Goal: Browse casually: Explore the website without a specific task or goal

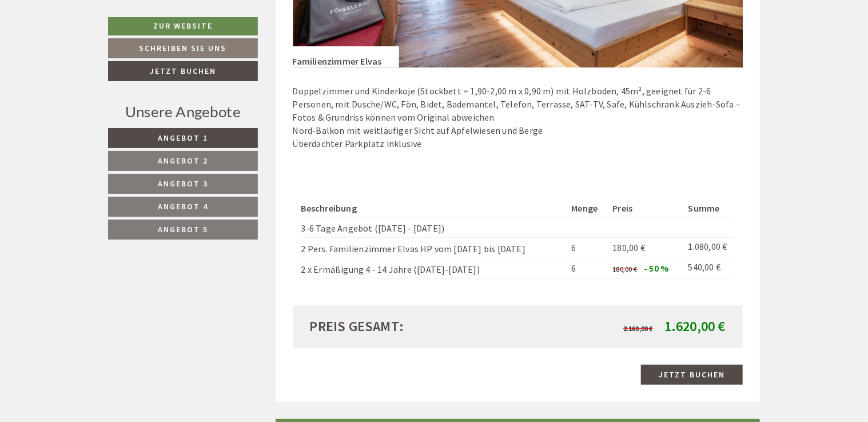
scroll to position [2230, 0]
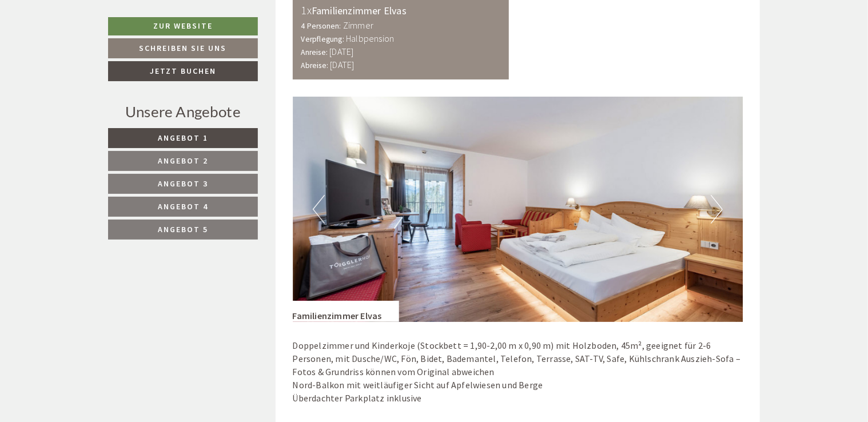
click at [716, 213] on button "Next" at bounding box center [717, 209] width 12 height 29
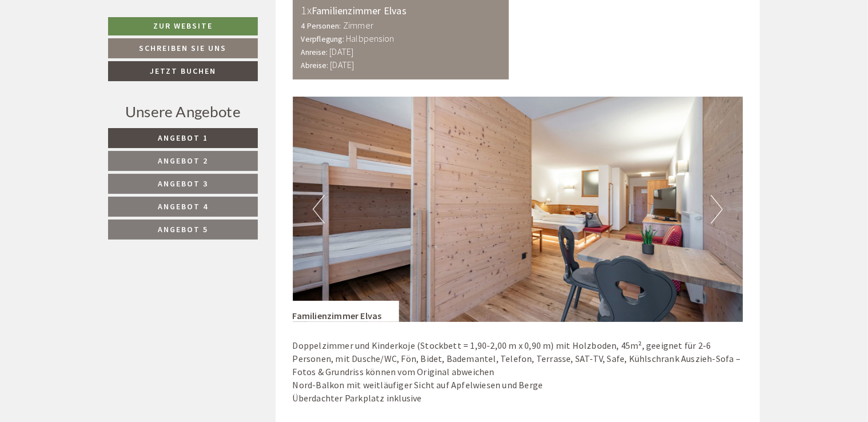
click at [715, 213] on button "Next" at bounding box center [717, 209] width 12 height 29
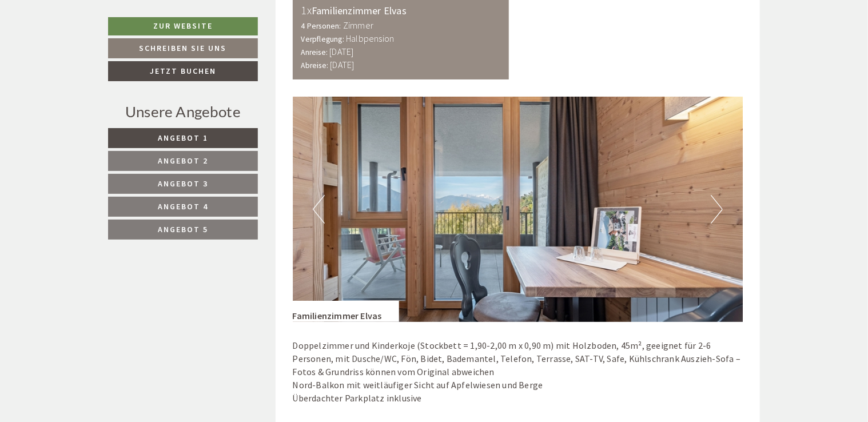
click at [714, 212] on button "Next" at bounding box center [717, 209] width 12 height 29
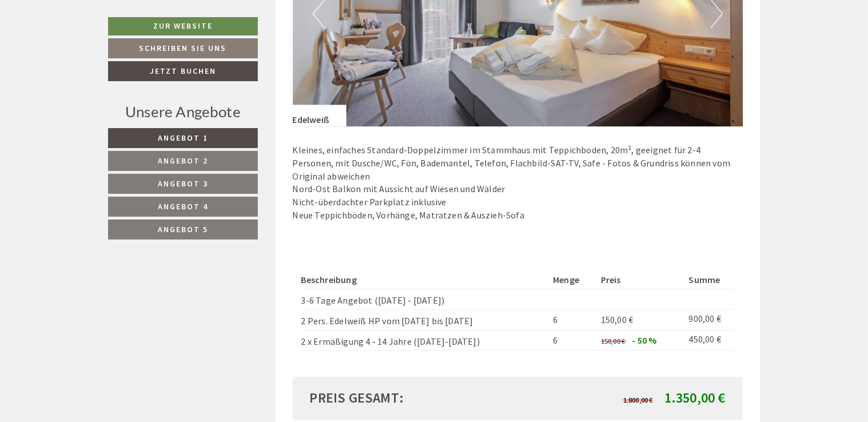
scroll to position [1487, 0]
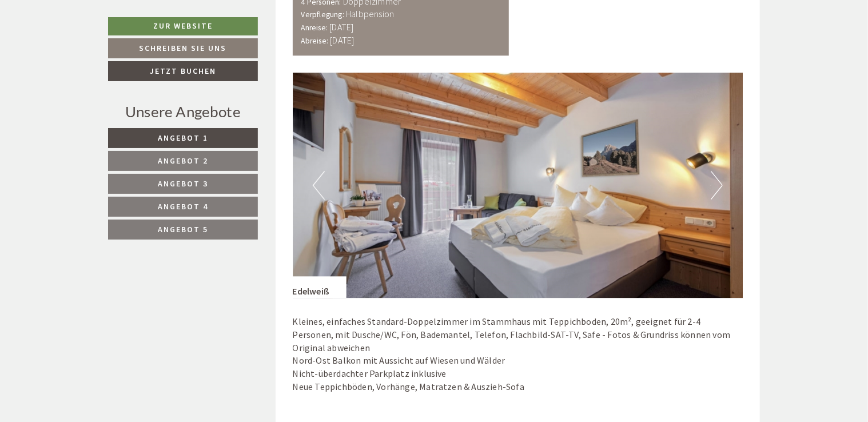
click at [723, 186] on img at bounding box center [518, 185] width 451 height 225
click at [717, 185] on button "Next" at bounding box center [717, 185] width 12 height 29
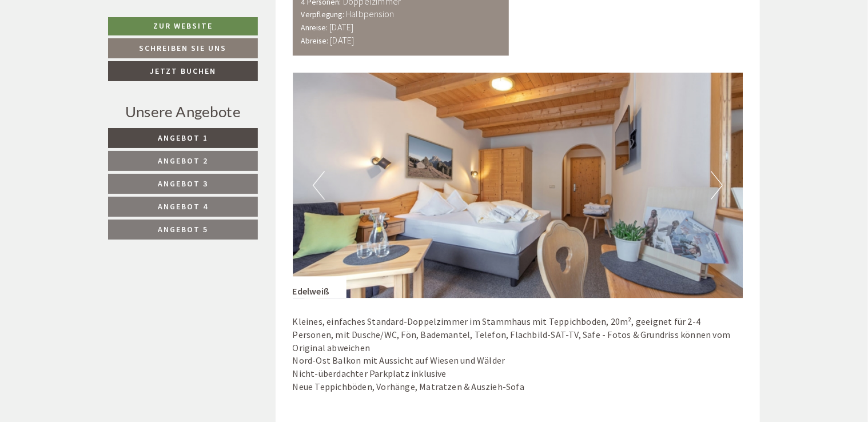
click at [717, 185] on button "Next" at bounding box center [717, 185] width 12 height 29
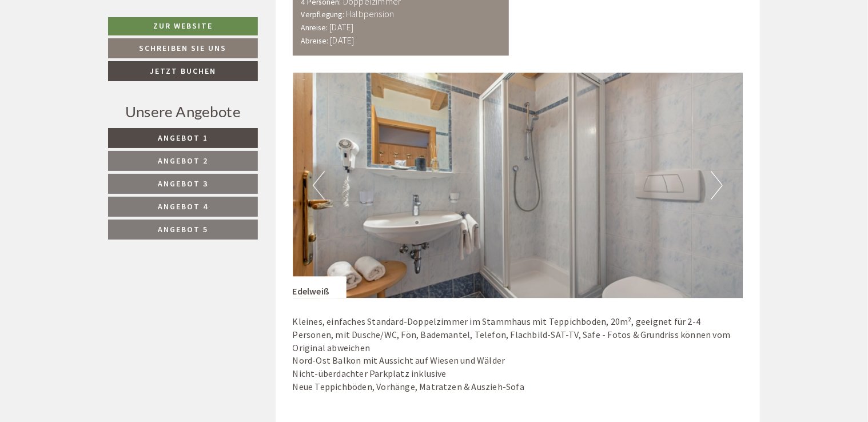
click at [717, 185] on button "Next" at bounding box center [717, 185] width 12 height 29
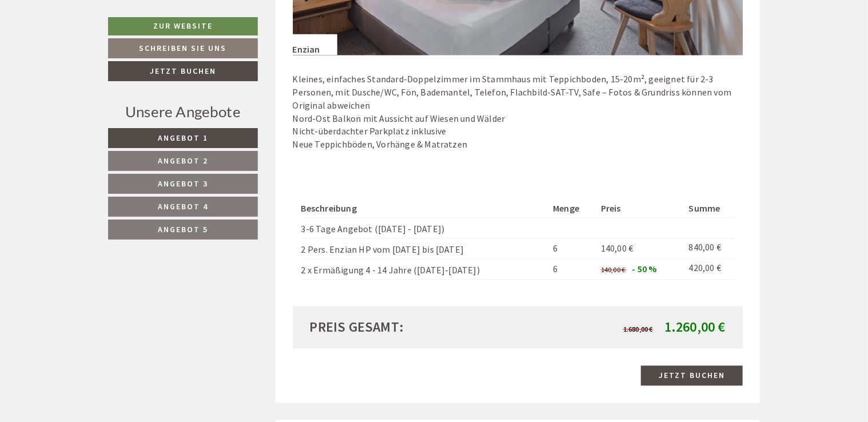
scroll to position [801, 0]
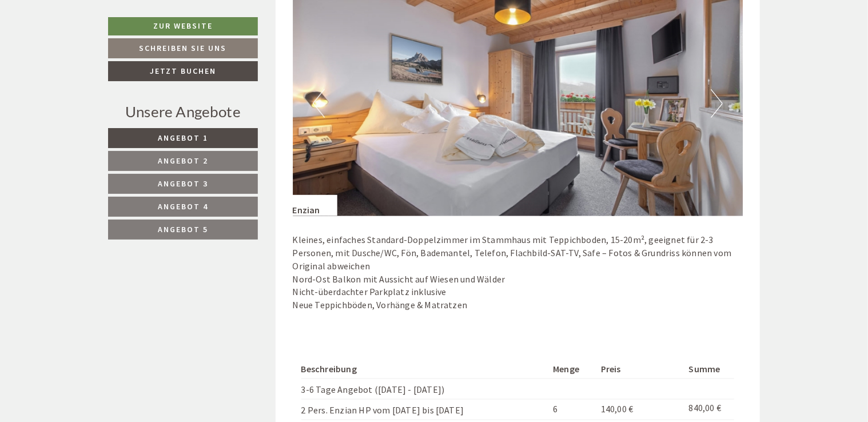
click at [713, 97] on button "Next" at bounding box center [717, 103] width 12 height 29
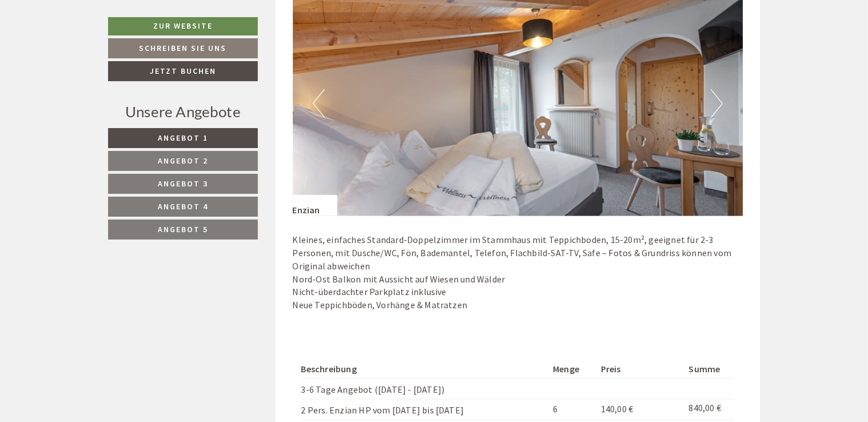
click at [713, 97] on button "Next" at bounding box center [717, 103] width 12 height 29
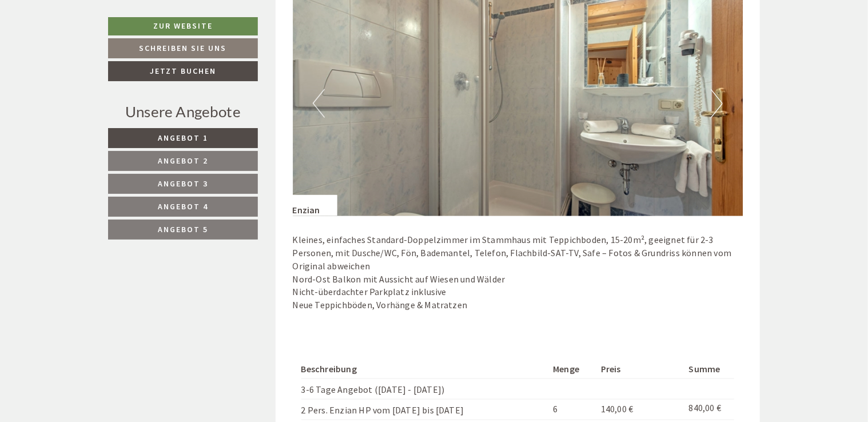
click at [713, 97] on button "Next" at bounding box center [717, 103] width 12 height 29
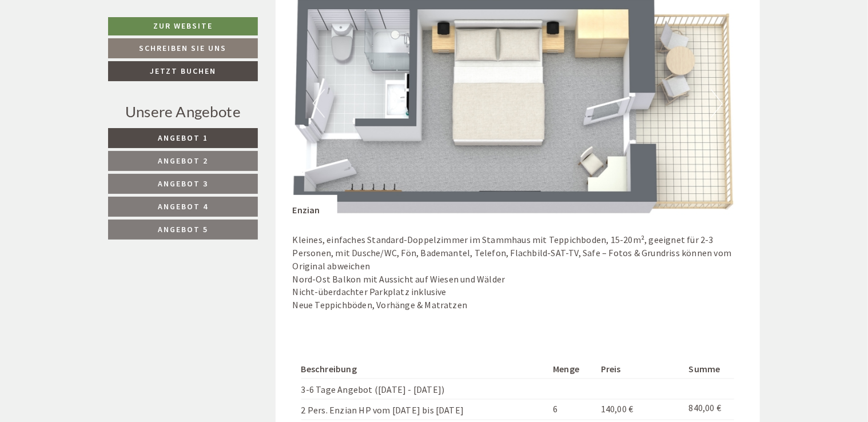
click at [712, 98] on button "Next" at bounding box center [717, 103] width 12 height 29
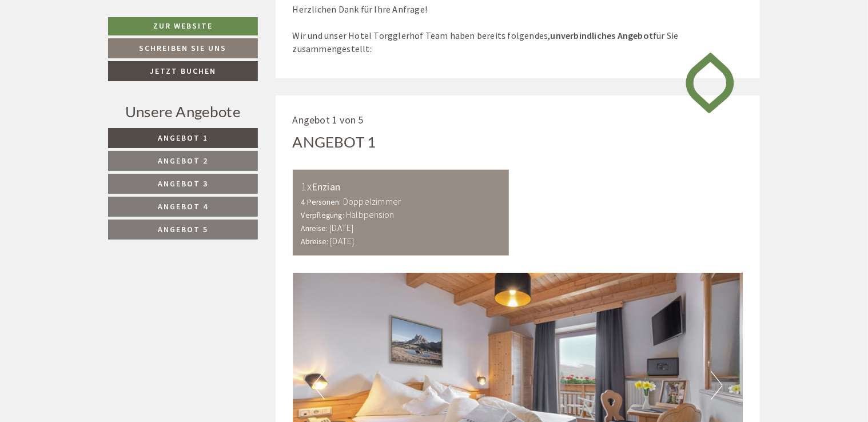
scroll to position [457, 0]
